Goal: Navigation & Orientation: Find specific page/section

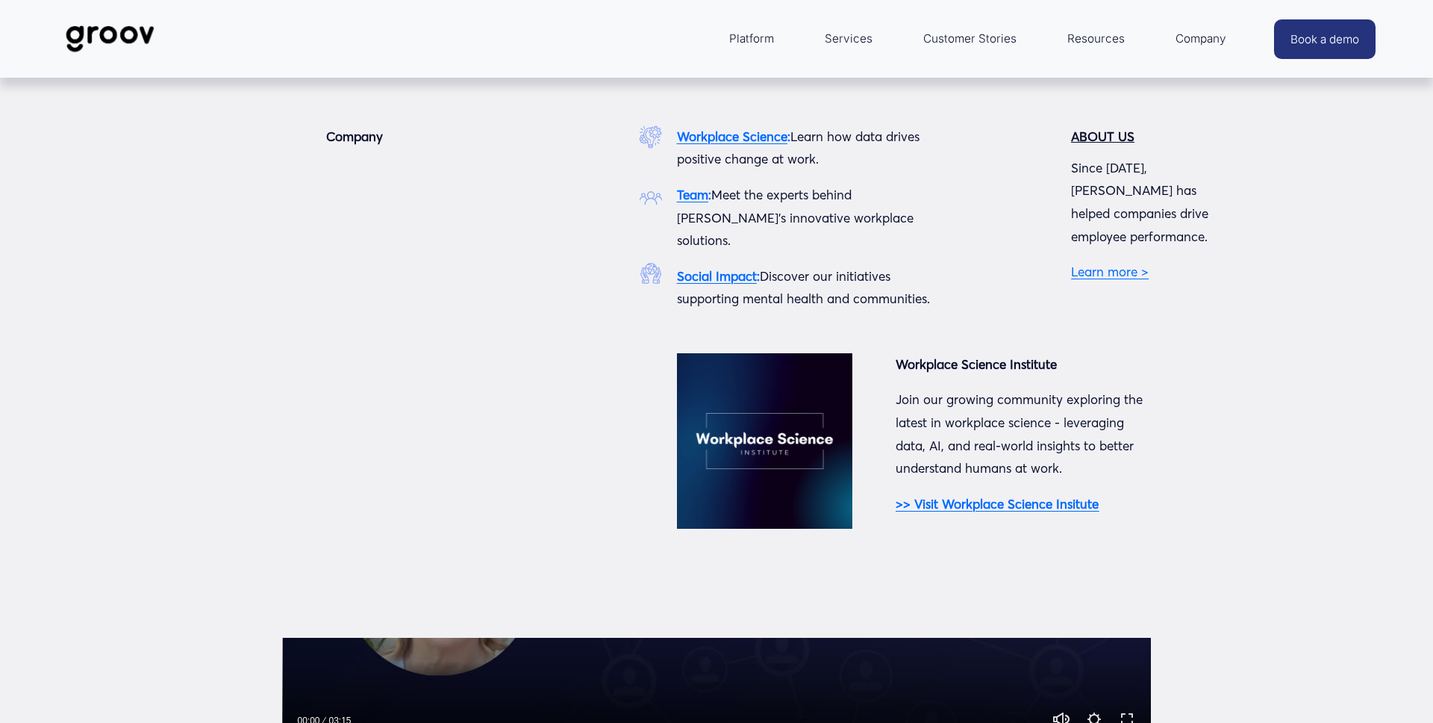
click at [1209, 37] on span "Company" at bounding box center [1201, 38] width 51 height 21
click at [681, 194] on strong "Team" at bounding box center [692, 195] width 31 height 16
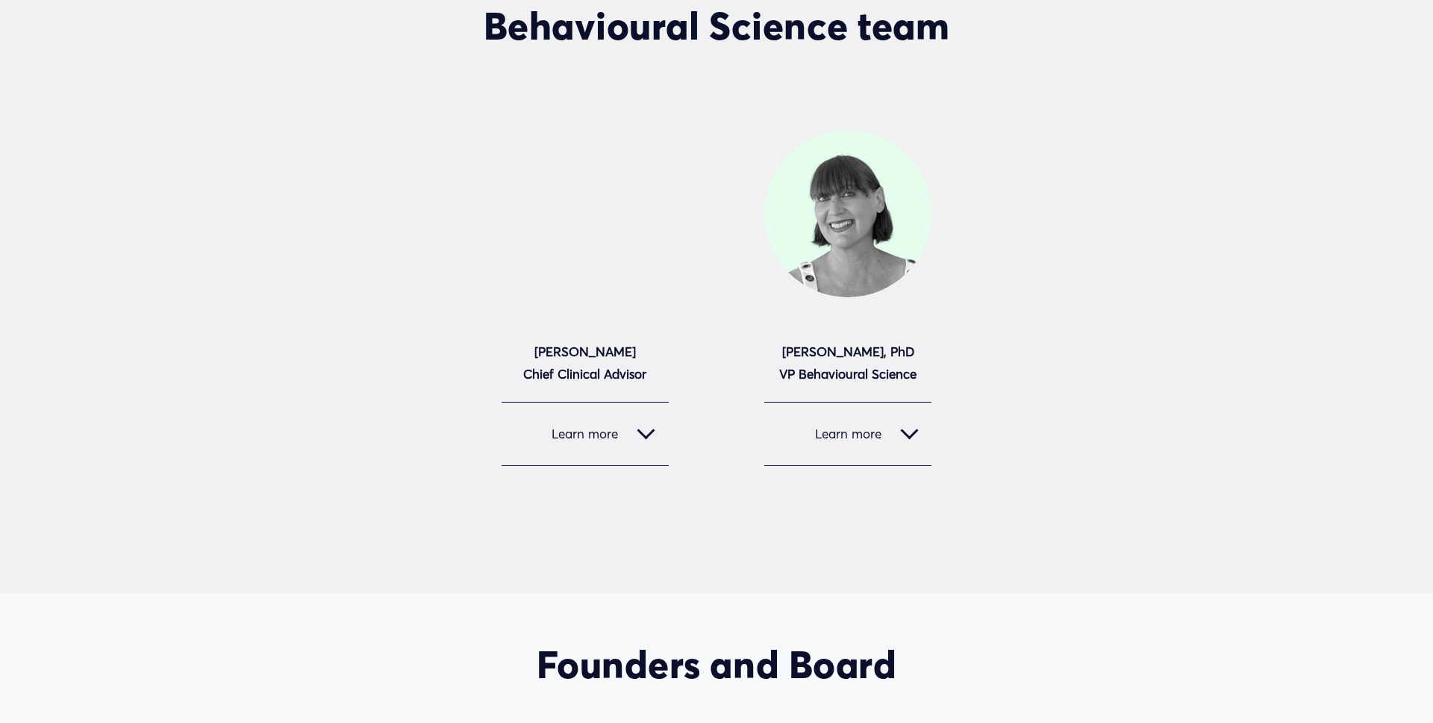
scroll to position [705, 0]
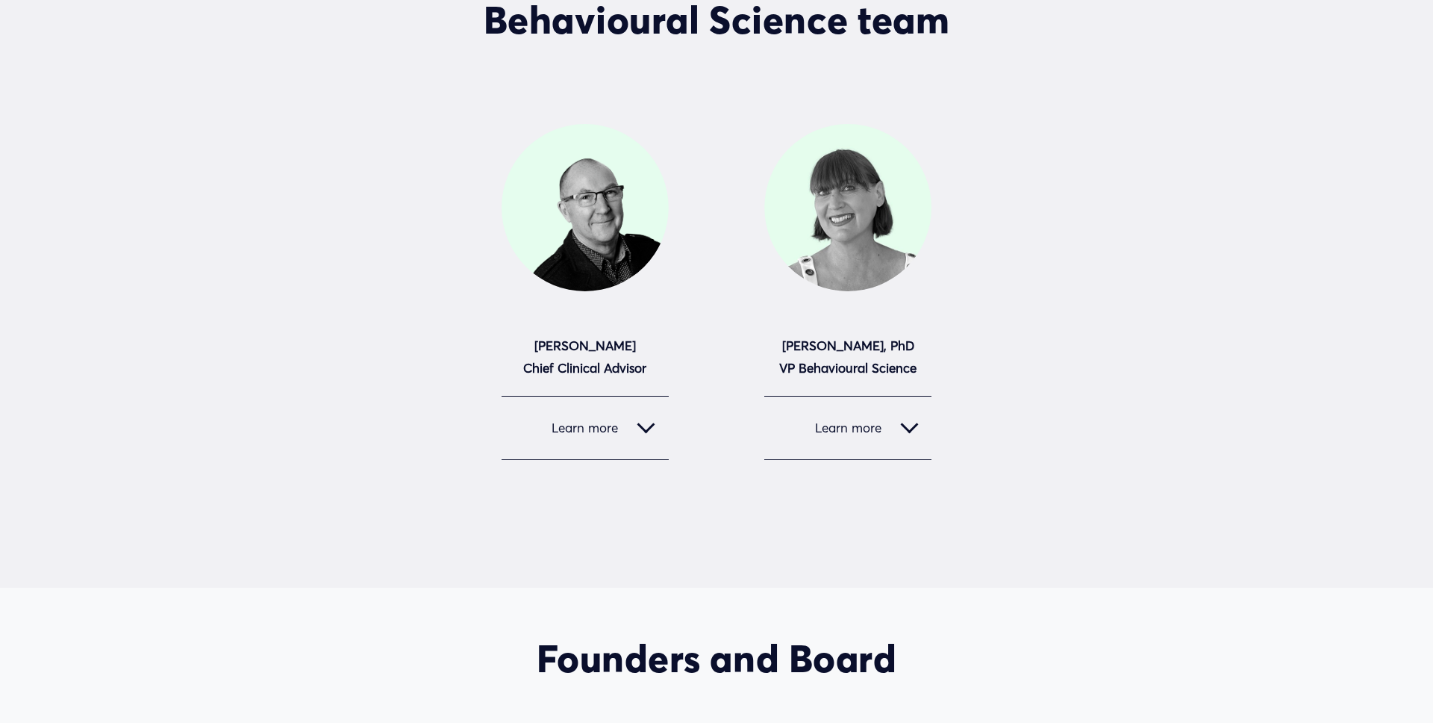
click at [645, 425] on div at bounding box center [646, 425] width 18 height 18
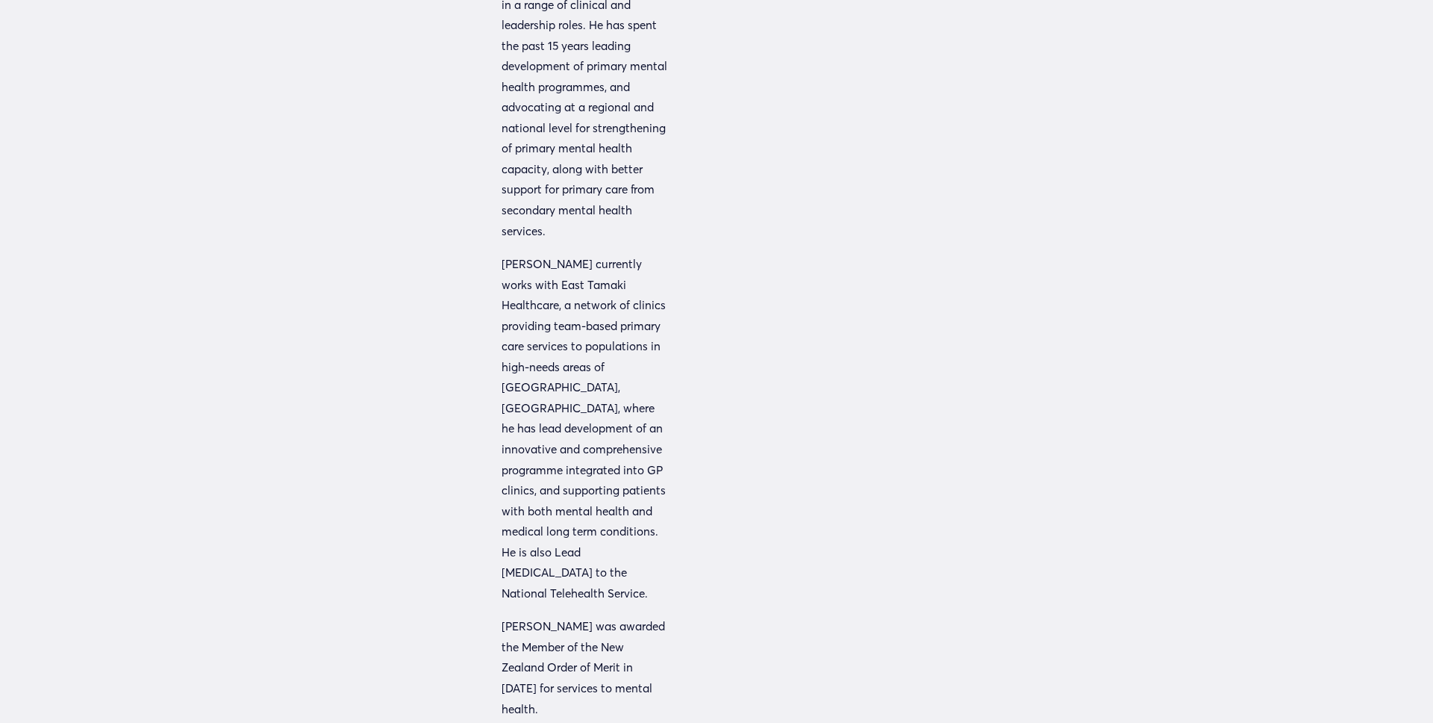
scroll to position [0, 0]
